Goal: Obtain resource: Download file/media

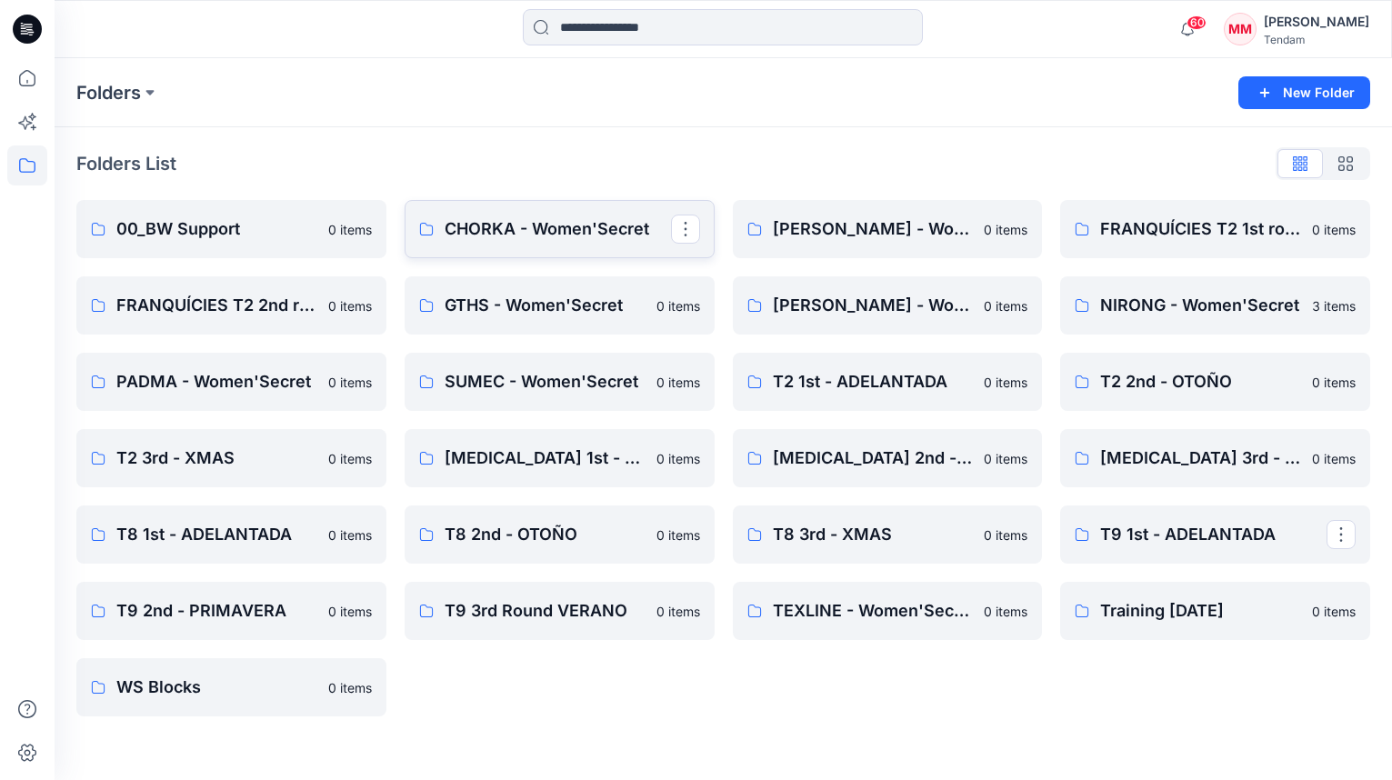
click at [539, 230] on p "CHORKA - Women'Secret" at bounding box center [558, 228] width 226 height 25
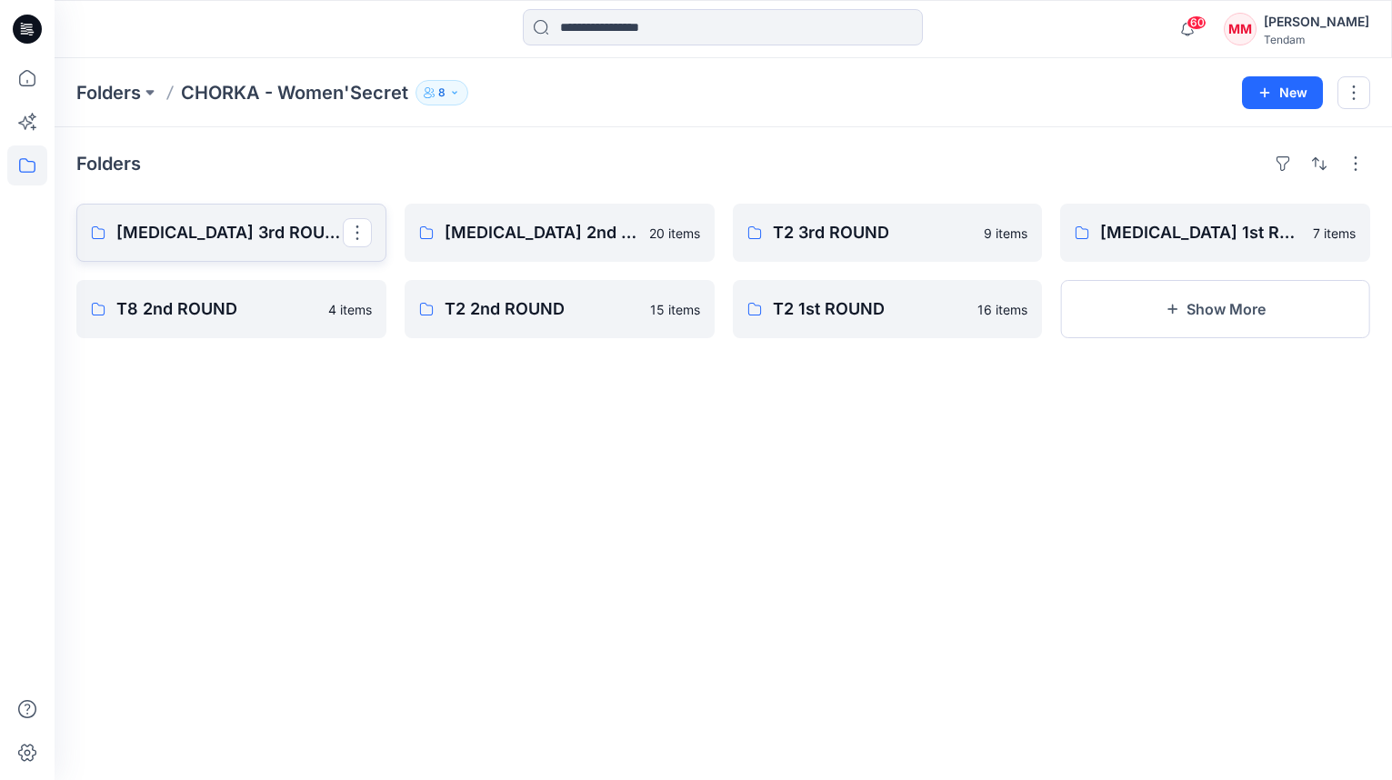
click at [172, 229] on p "[MEDICAL_DATA] 3rd ROUND" at bounding box center [229, 232] width 226 height 25
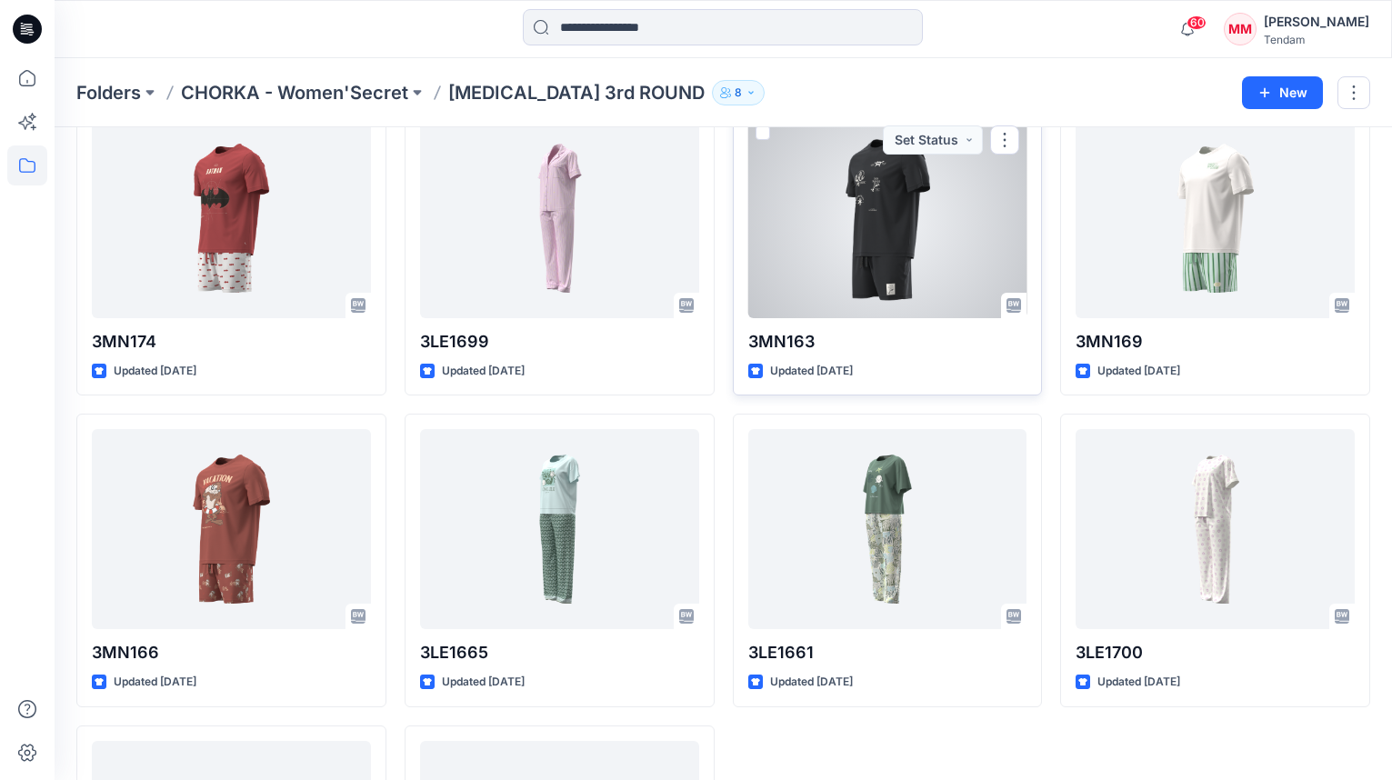
scroll to position [673, 0]
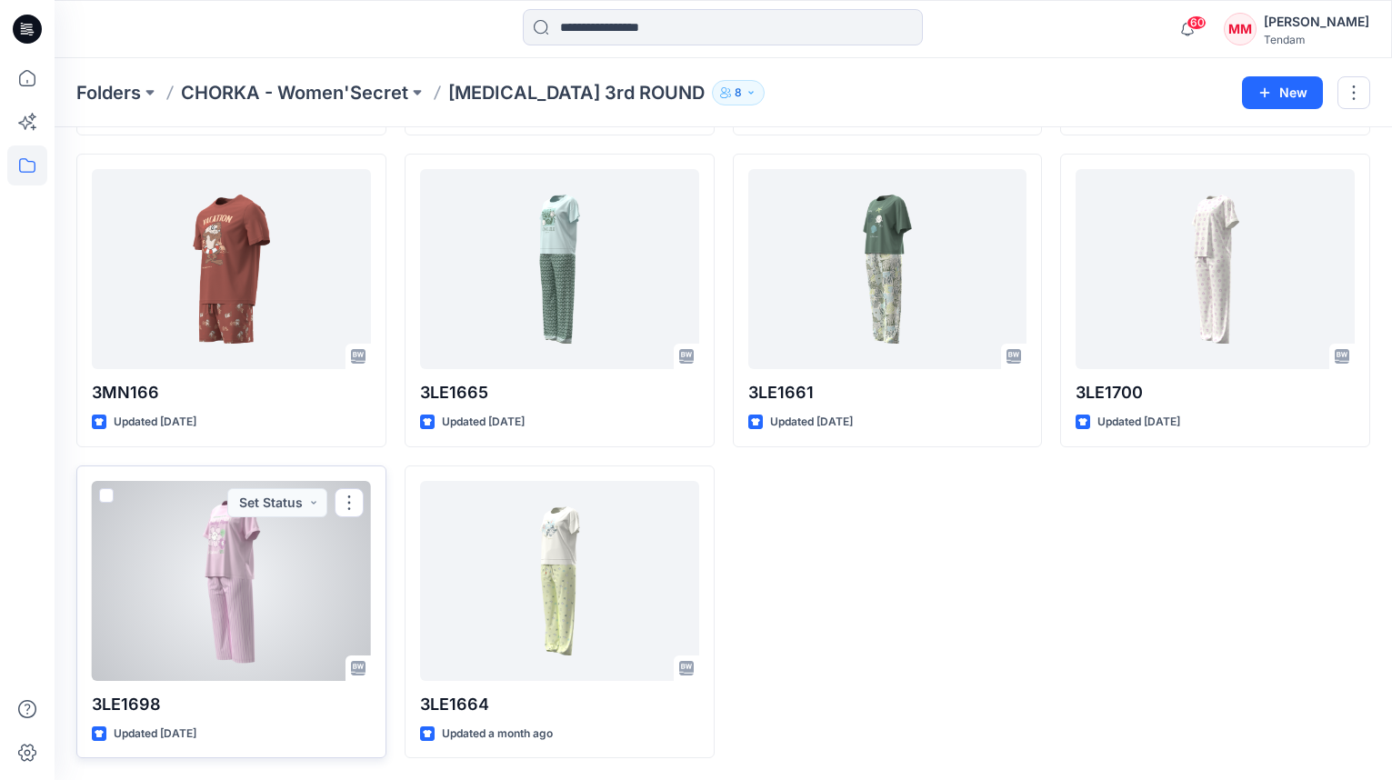
click at [222, 587] on div at bounding box center [231, 581] width 279 height 200
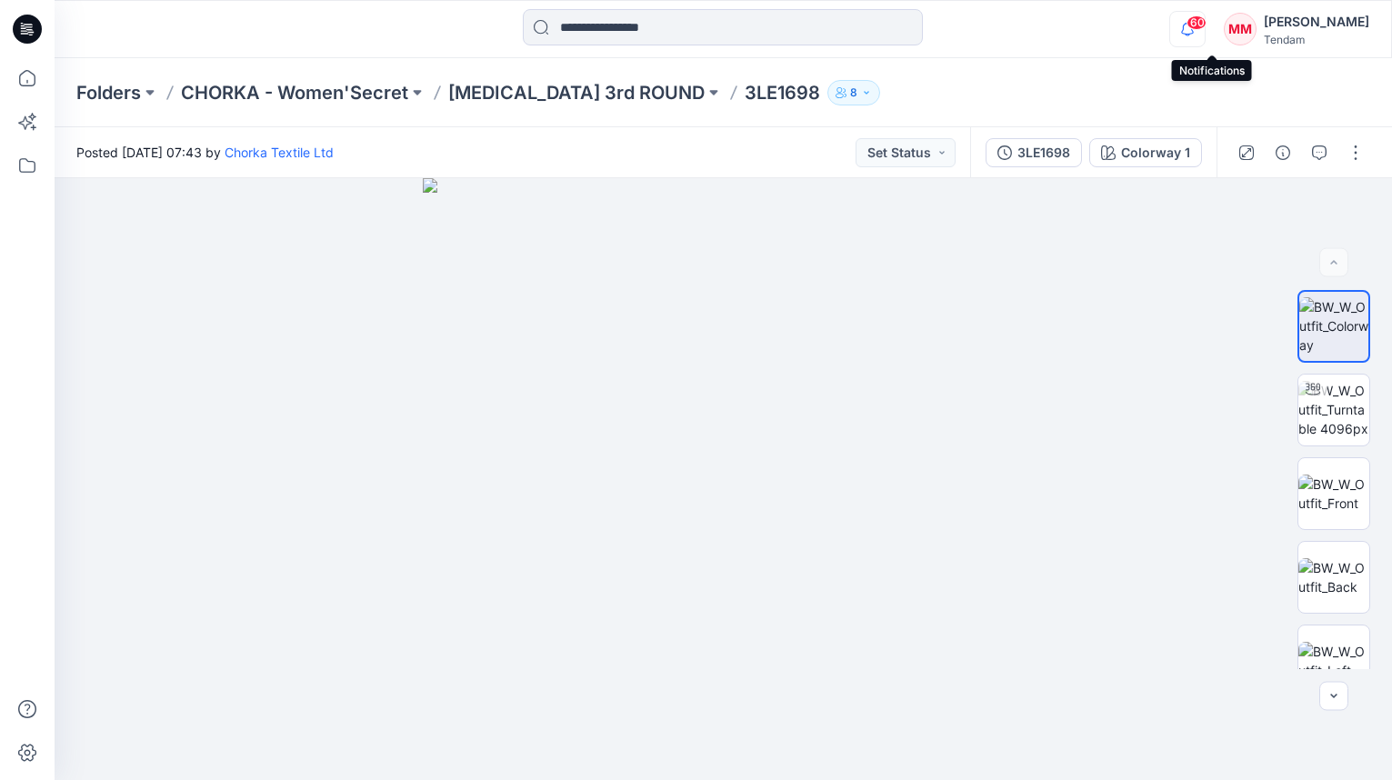
click at [1205, 26] on icon "button" at bounding box center [1187, 29] width 35 height 36
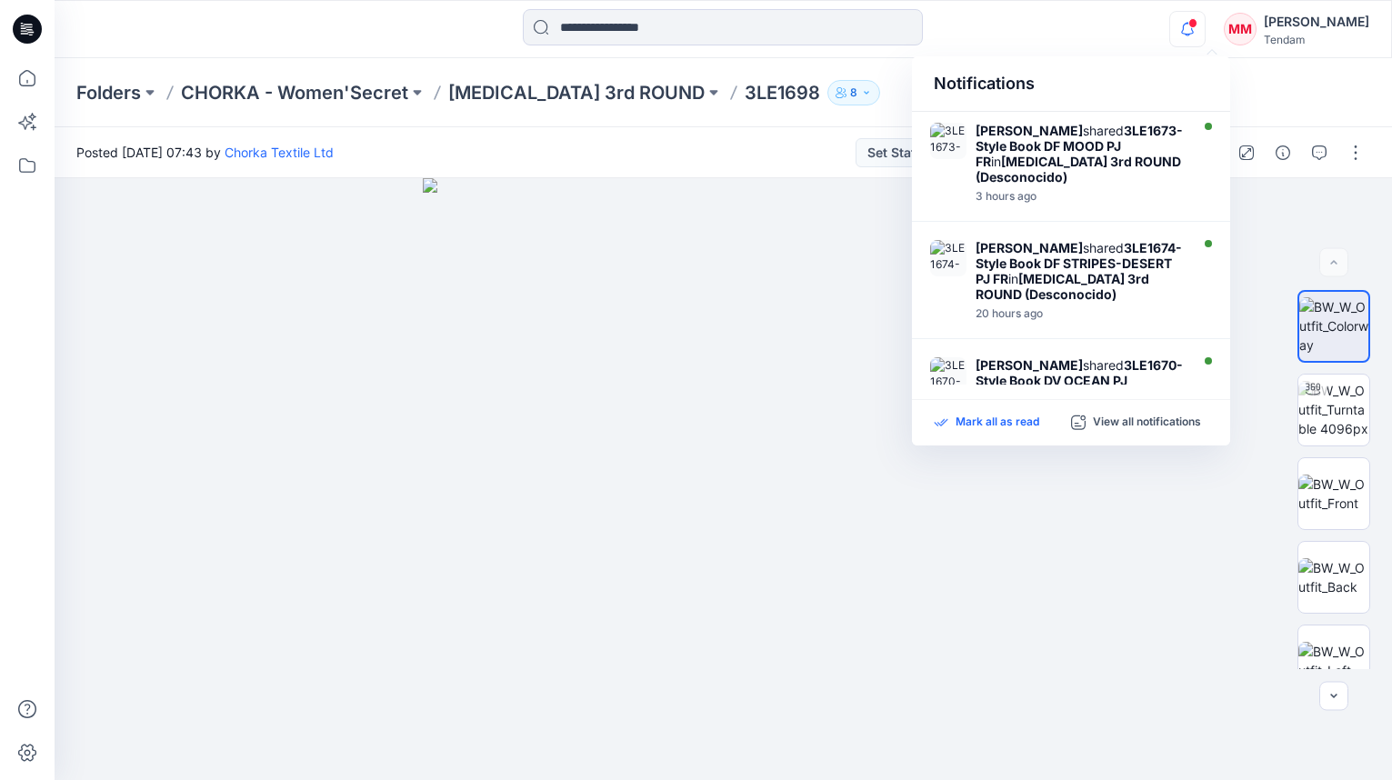
click at [1002, 415] on p "Mark all as read" at bounding box center [998, 423] width 84 height 16
click at [1119, 32] on div "Notifications [PERSON_NAME] shared 3LE1673-Style Book DF MOOD PJ FR in [MEDICAL…" at bounding box center [723, 29] width 1337 height 40
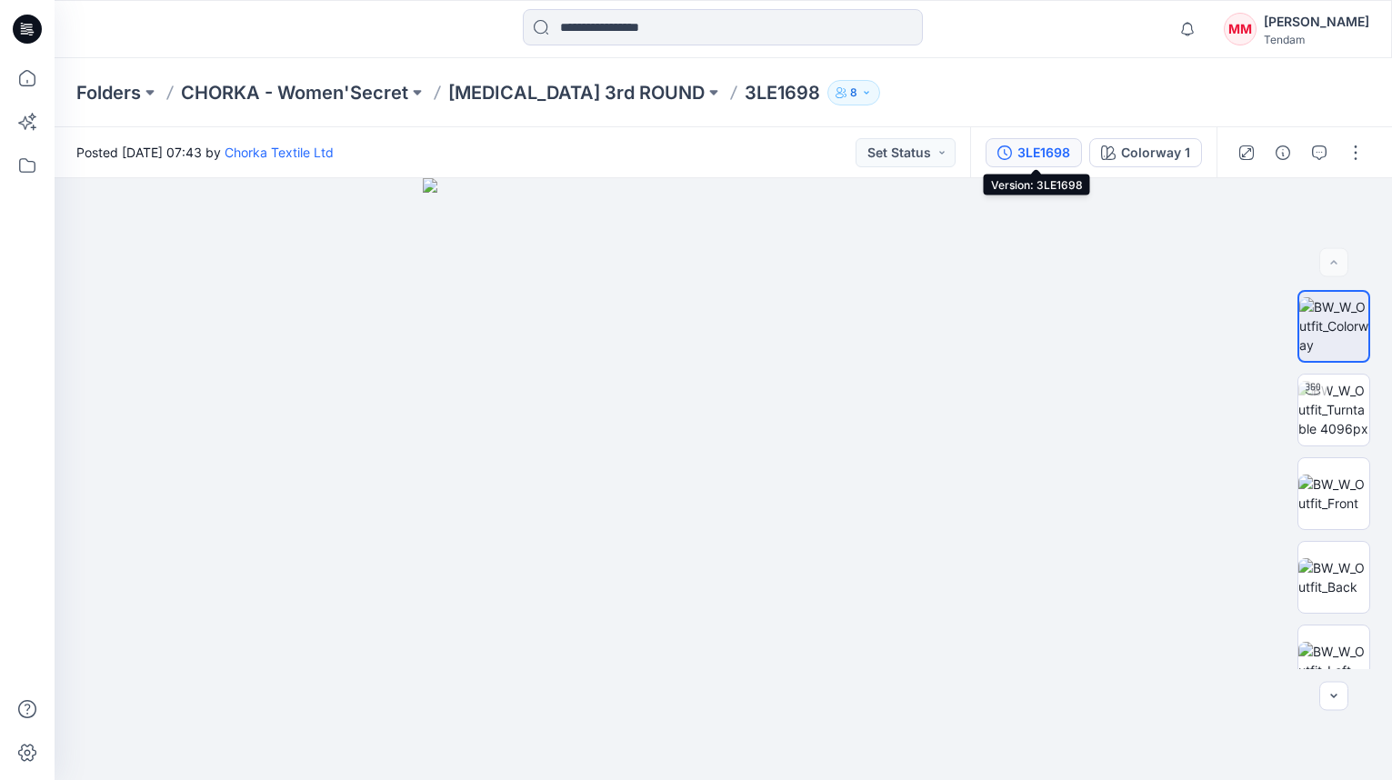
click at [1035, 151] on div "3LE1698" at bounding box center [1043, 153] width 53 height 20
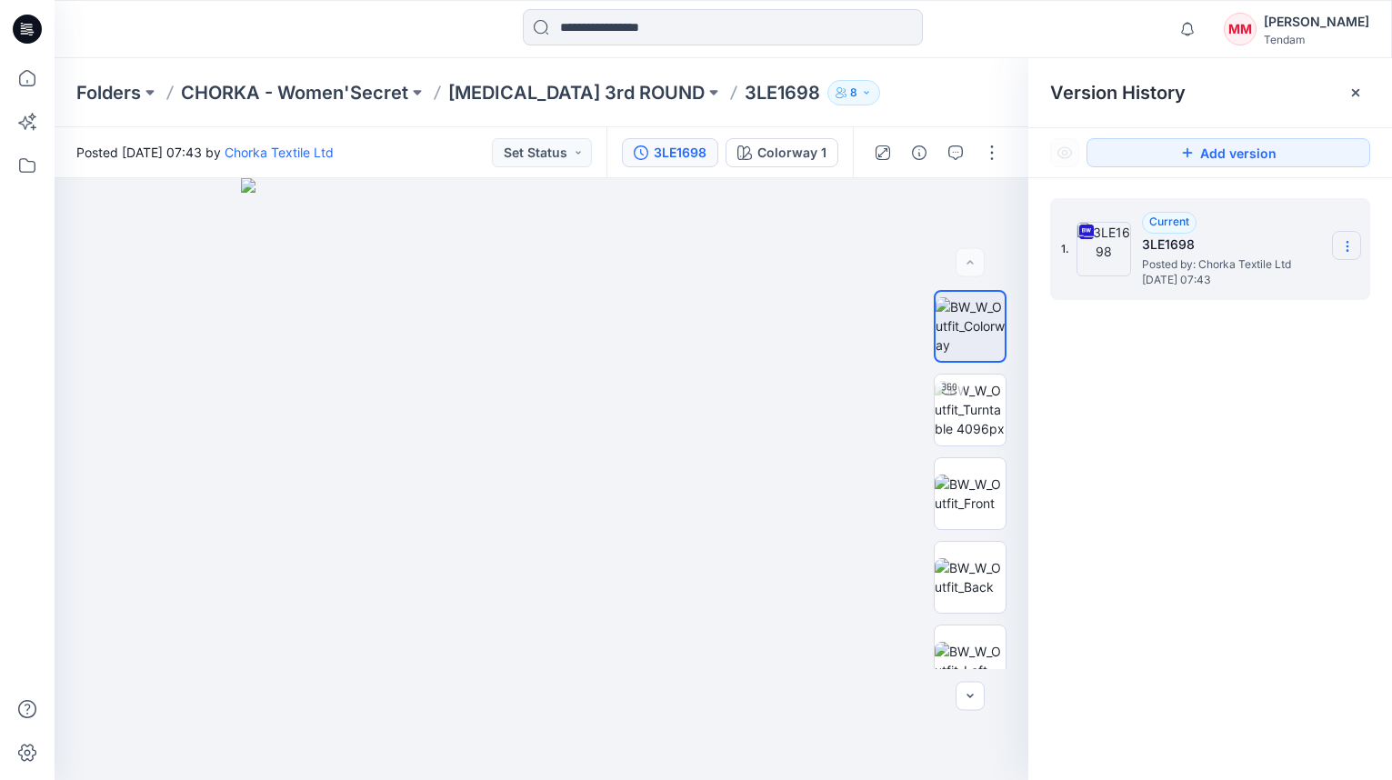
click at [1353, 249] on icon at bounding box center [1347, 246] width 15 height 15
click at [1237, 286] on span "Download Source BW File" at bounding box center [1255, 282] width 152 height 22
